Goal: Task Accomplishment & Management: Manage account settings

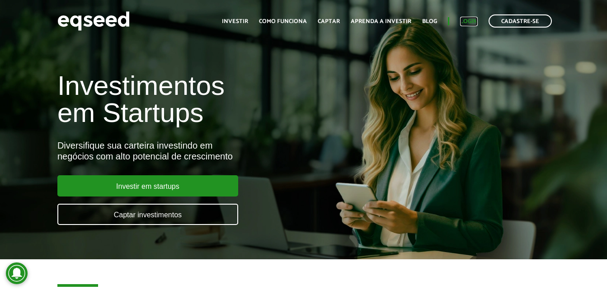
click at [473, 20] on link "Login" at bounding box center [469, 22] width 18 height 6
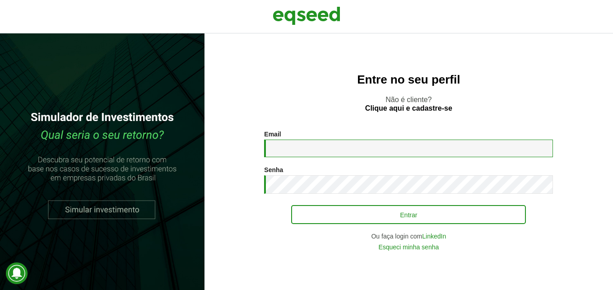
type input "**********"
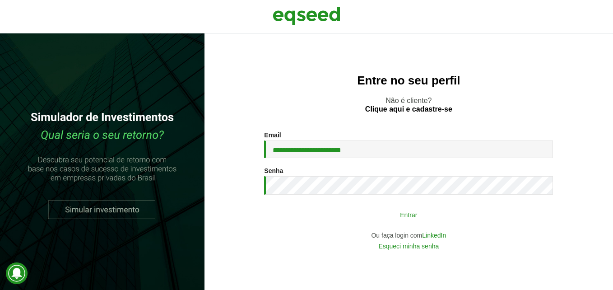
click at [398, 215] on button "Entrar" at bounding box center [408, 214] width 235 height 17
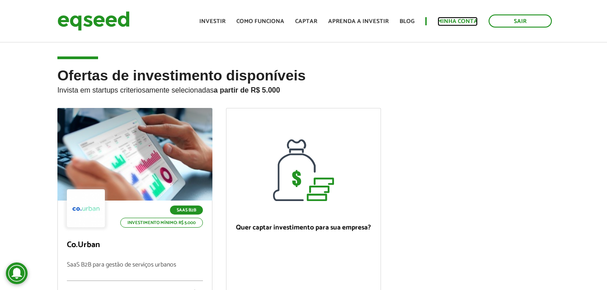
click at [451, 19] on link "Minha conta" at bounding box center [457, 22] width 40 height 6
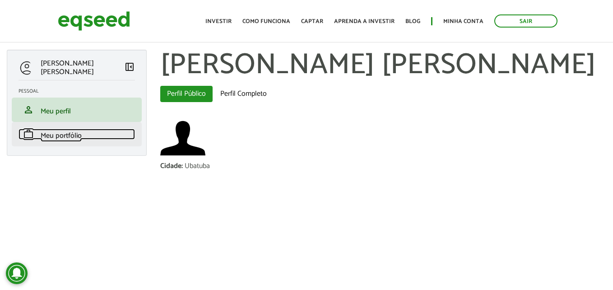
click at [71, 136] on span "Meu portfólio" at bounding box center [61, 136] width 41 height 12
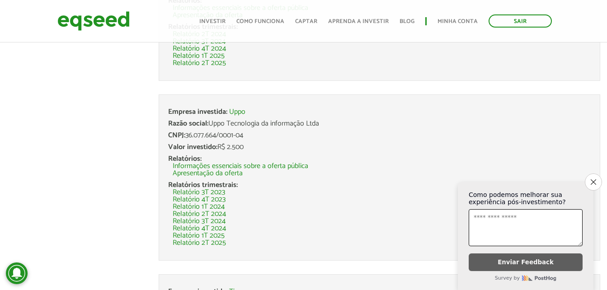
scroll to position [181, 0]
click at [192, 242] on link "Relatório 2T 2025" at bounding box center [199, 242] width 53 height 7
